Goal: Task Accomplishment & Management: Manage account settings

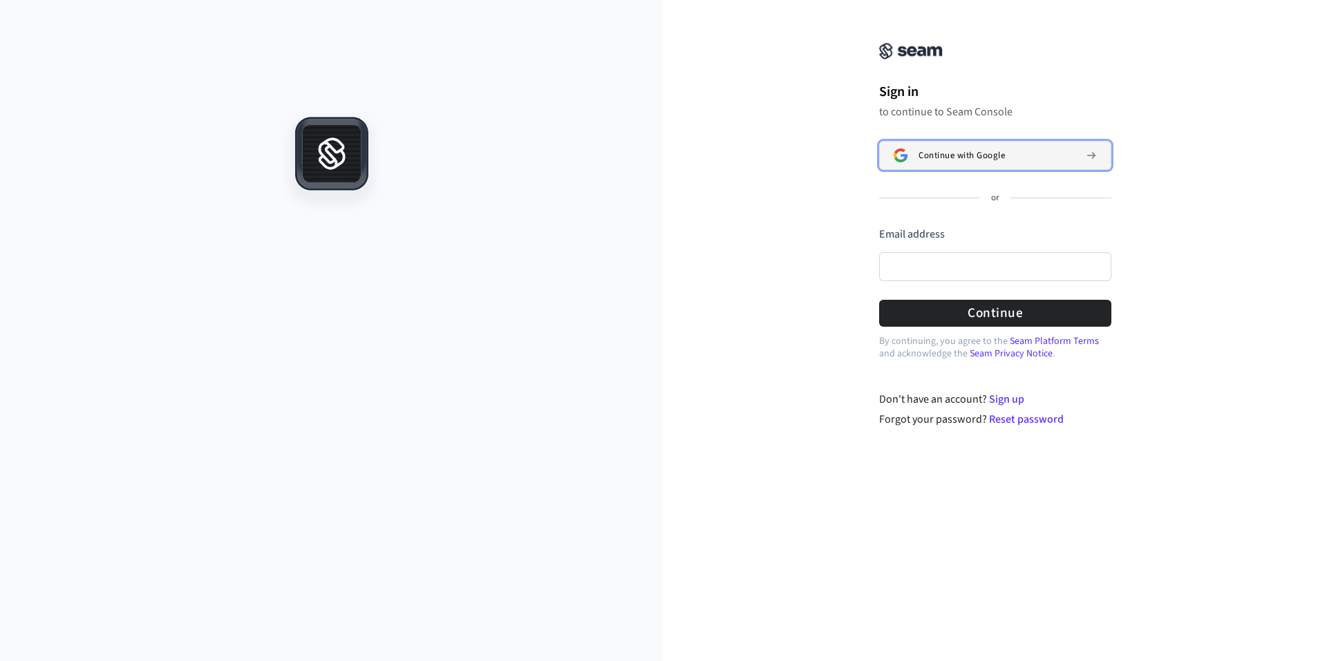
click at [958, 151] on span "Continue with Google" at bounding box center [961, 155] width 86 height 11
click at [975, 273] on input "Email address" at bounding box center [995, 266] width 232 height 29
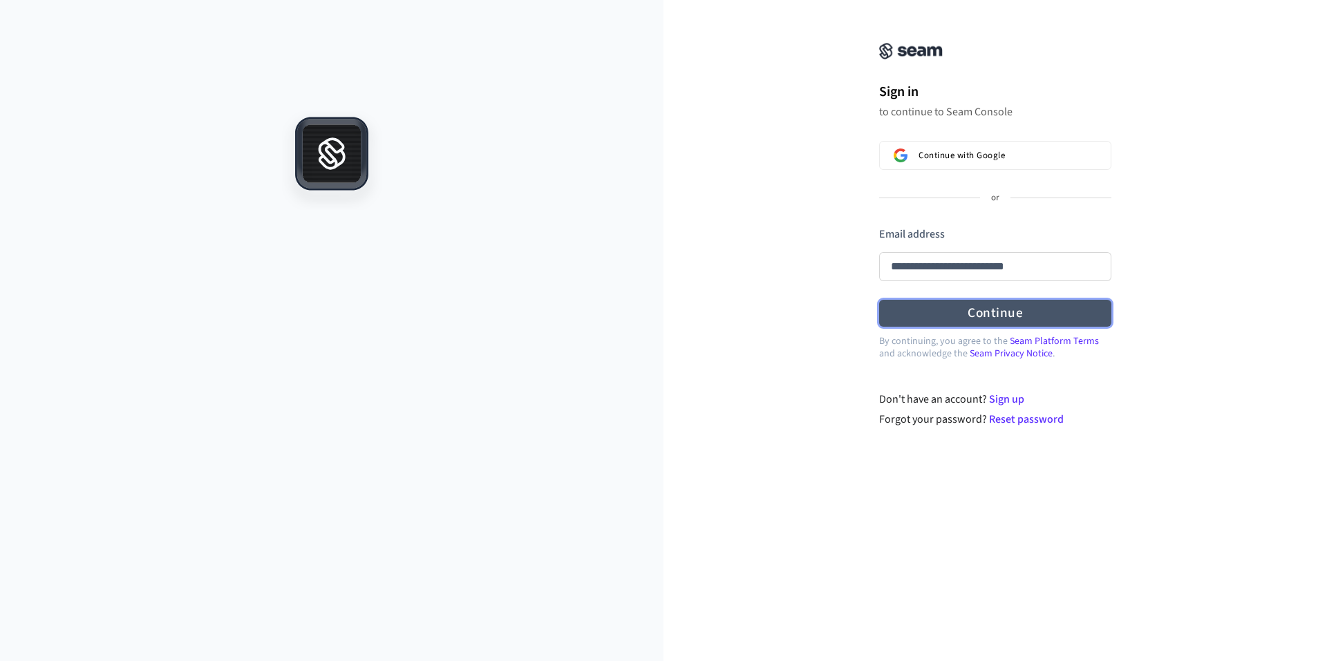
click at [959, 316] on button "Continue" at bounding box center [995, 313] width 232 height 27
type input "**********"
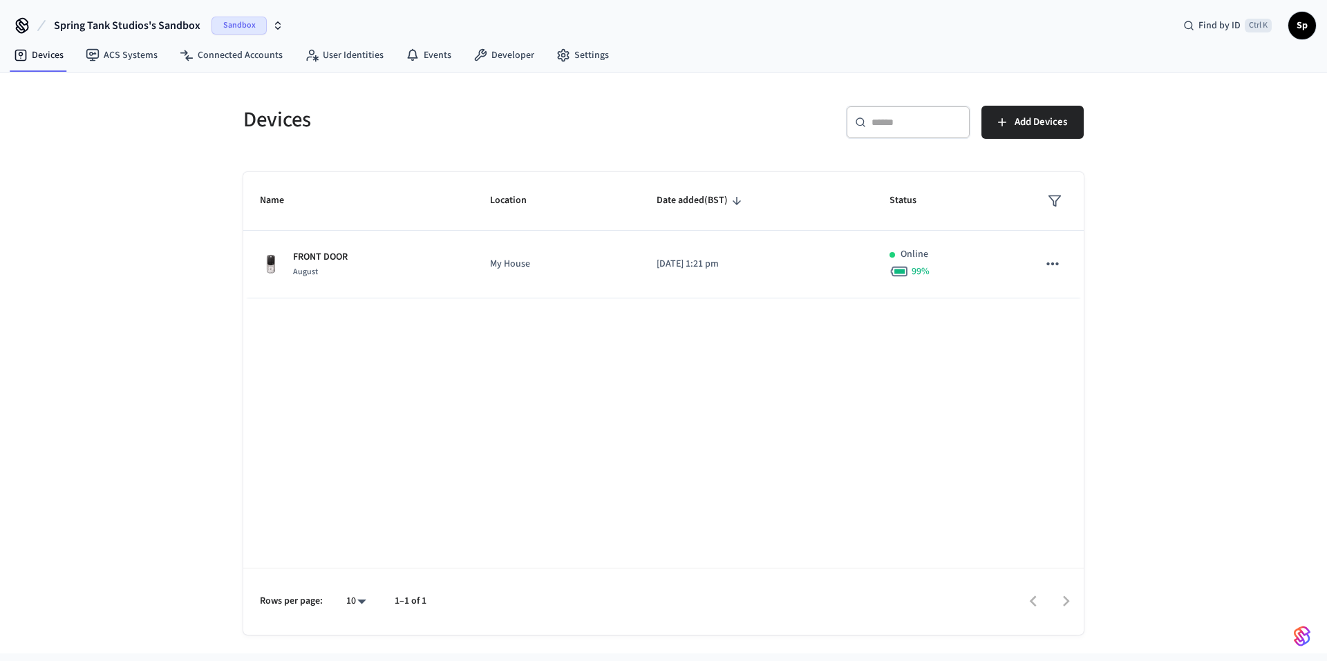
click at [223, 25] on span "Sandbox" at bounding box center [238, 26] width 55 height 18
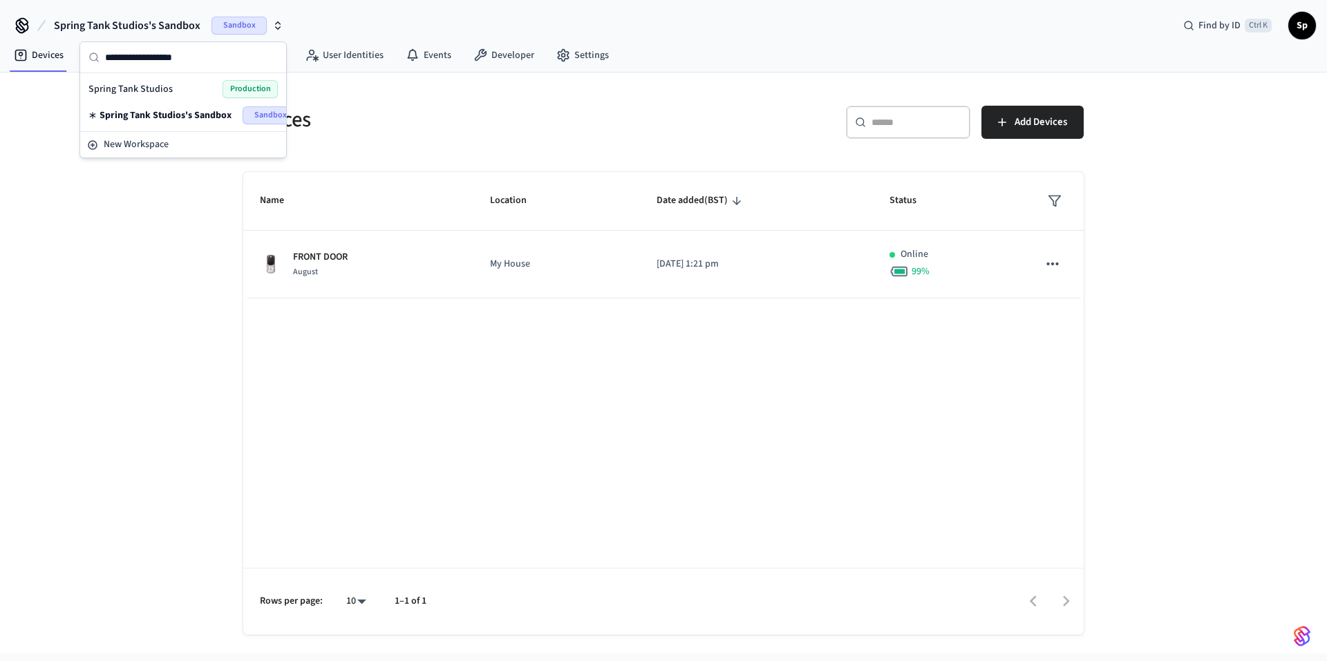
click at [191, 82] on div "Spring Tank Studios Production" at bounding box center [182, 89] width 189 height 18
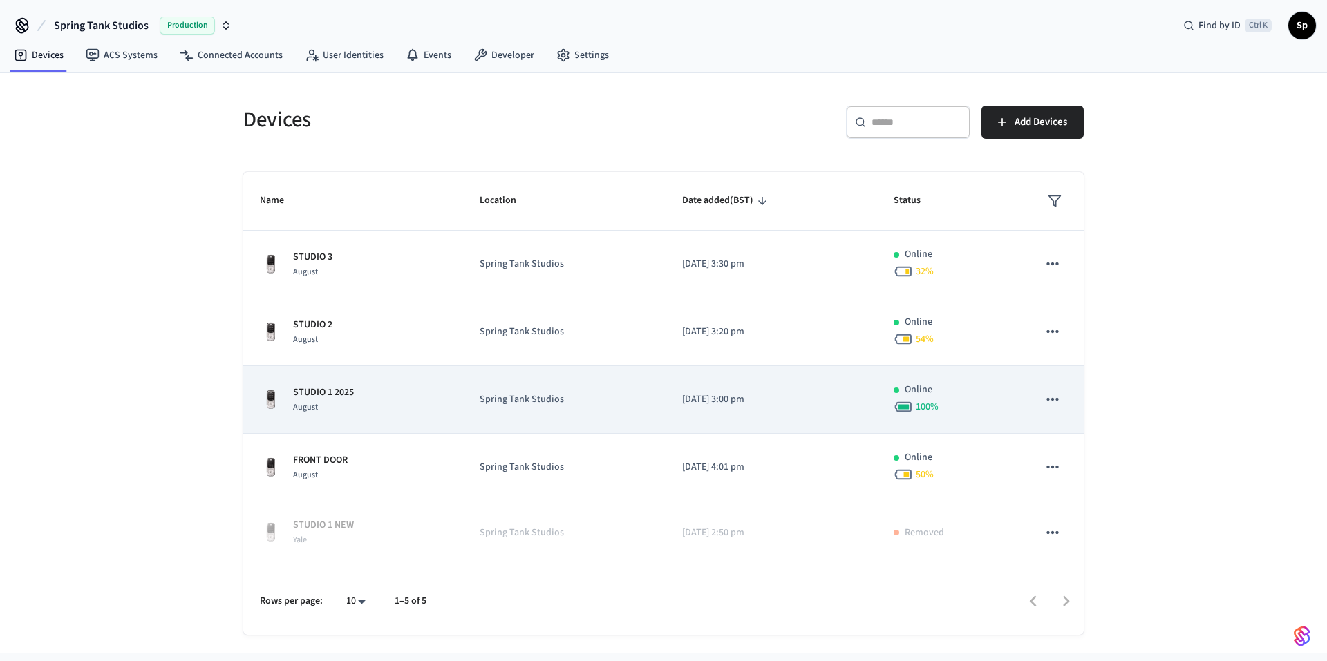
click at [403, 390] on div "STUDIO 1 [DATE]" at bounding box center [353, 400] width 187 height 29
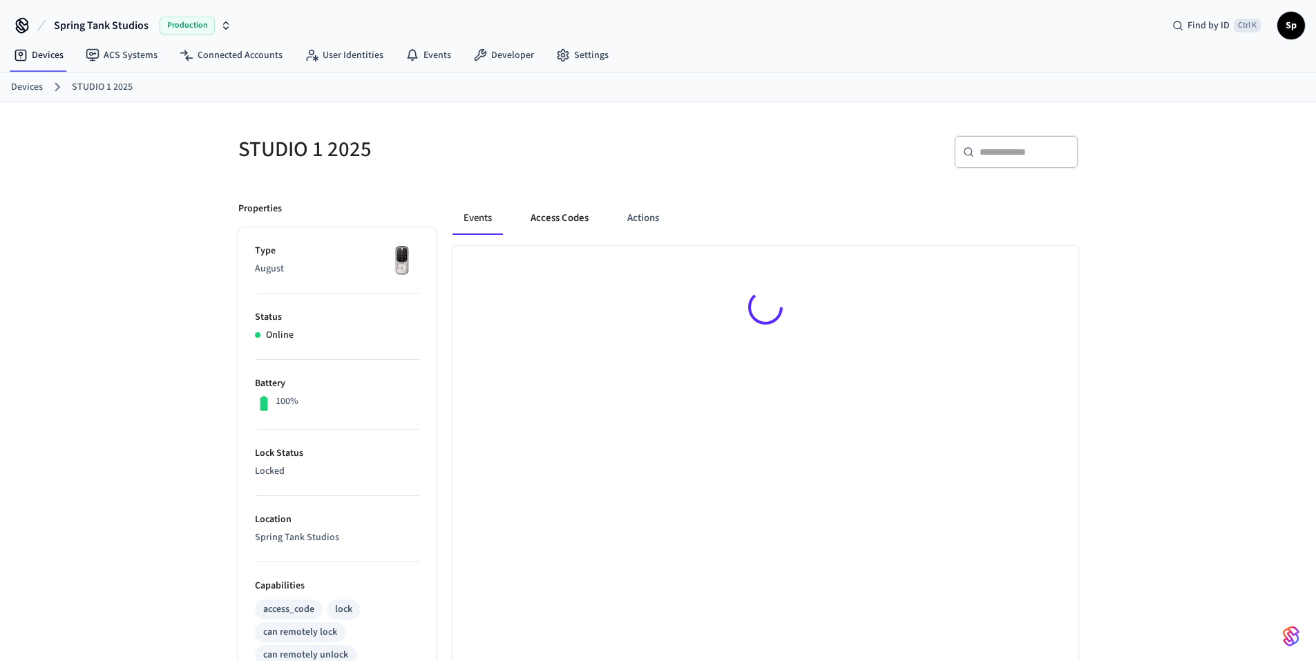
click at [550, 216] on button "Access Codes" at bounding box center [560, 218] width 80 height 33
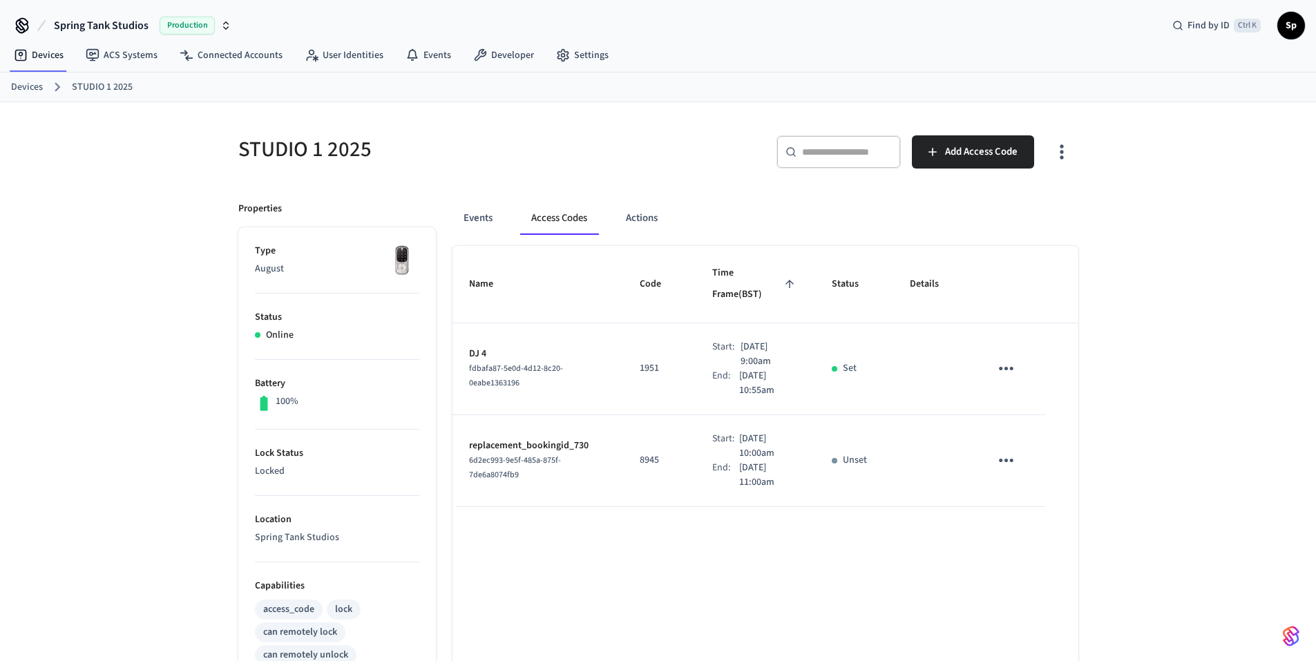
click at [33, 88] on link "Devices" at bounding box center [27, 87] width 32 height 15
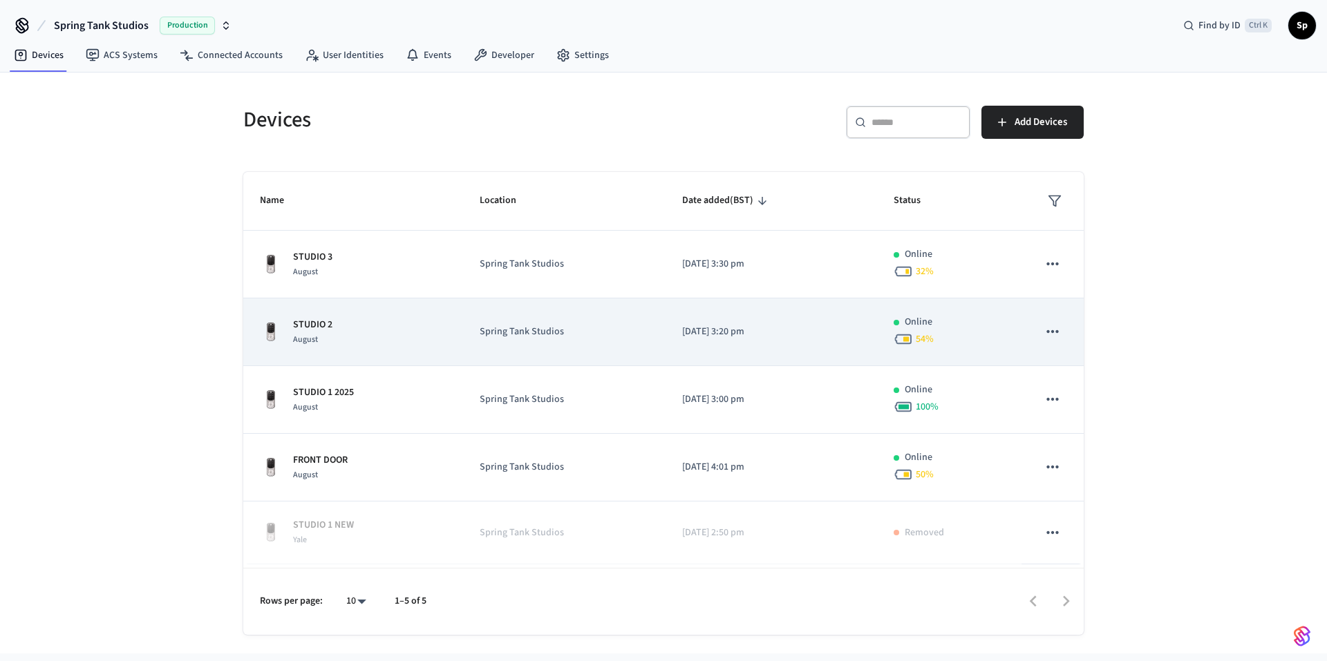
click at [353, 315] on td "STUDIO [DATE]" at bounding box center [353, 332] width 220 height 68
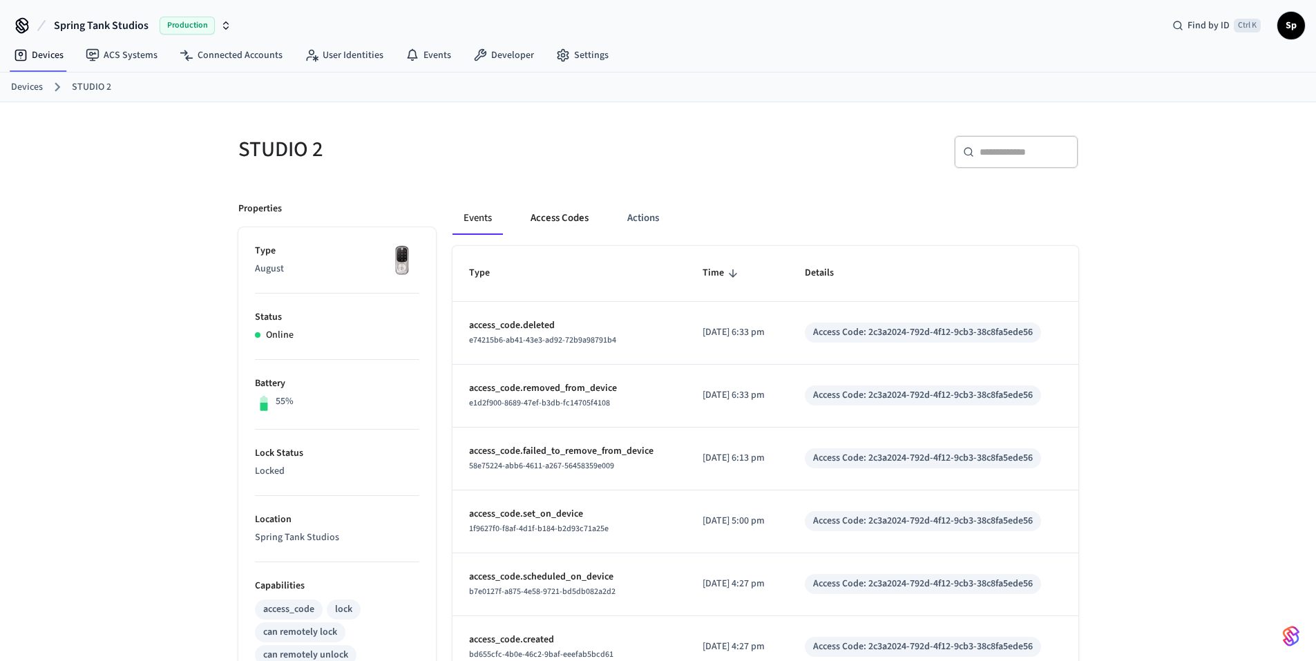
click at [543, 217] on button "Access Codes" at bounding box center [560, 218] width 80 height 33
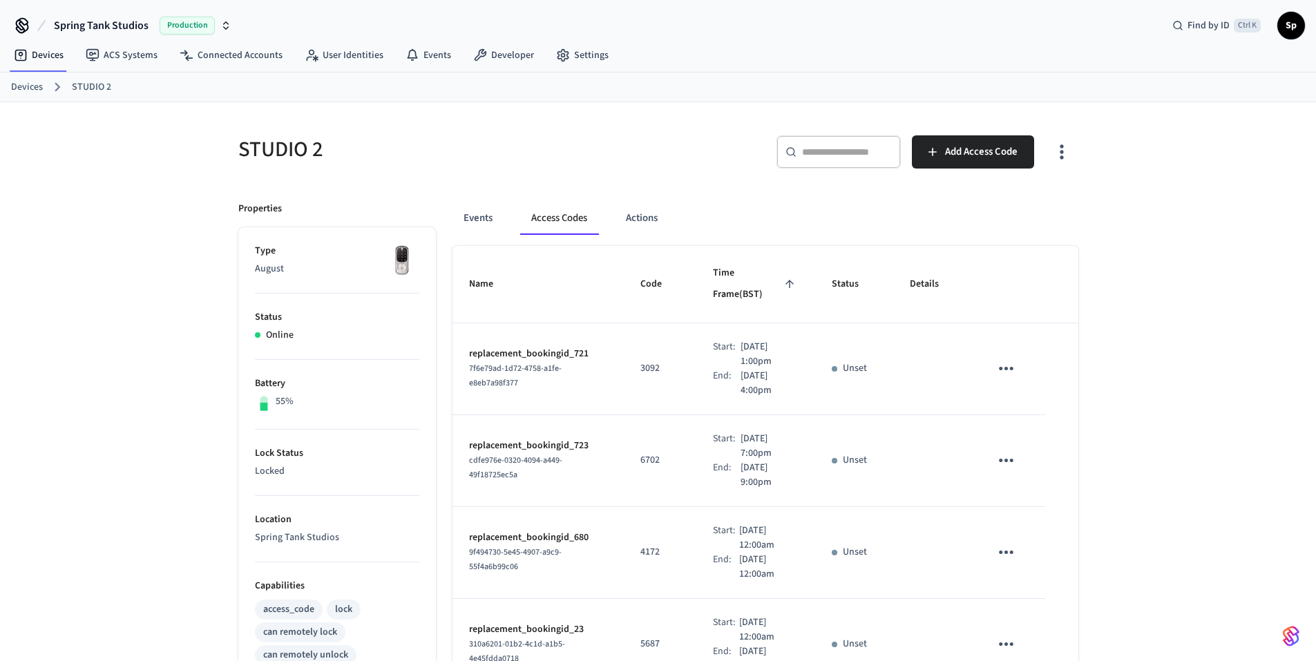
click at [759, 35] on div "Spring Tank Studios Production Find by ID Ctrl K Sp" at bounding box center [658, 20] width 1316 height 40
